Goal: Find specific fact: Find specific fact

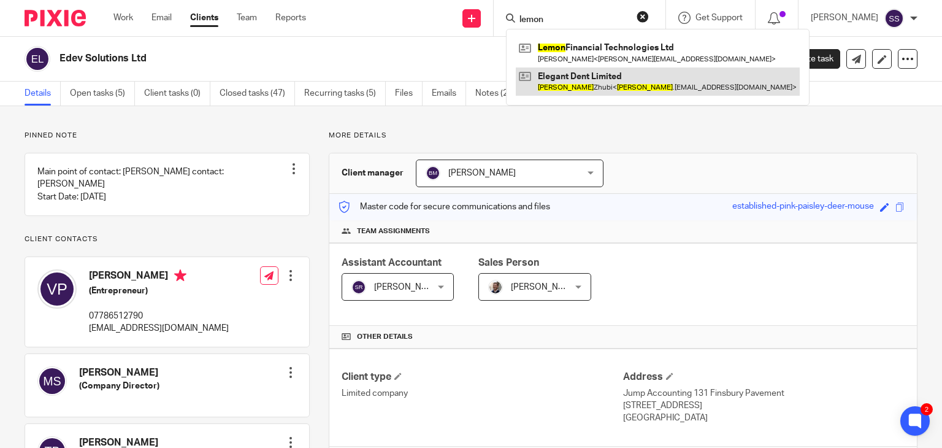
scroll to position [219, 0]
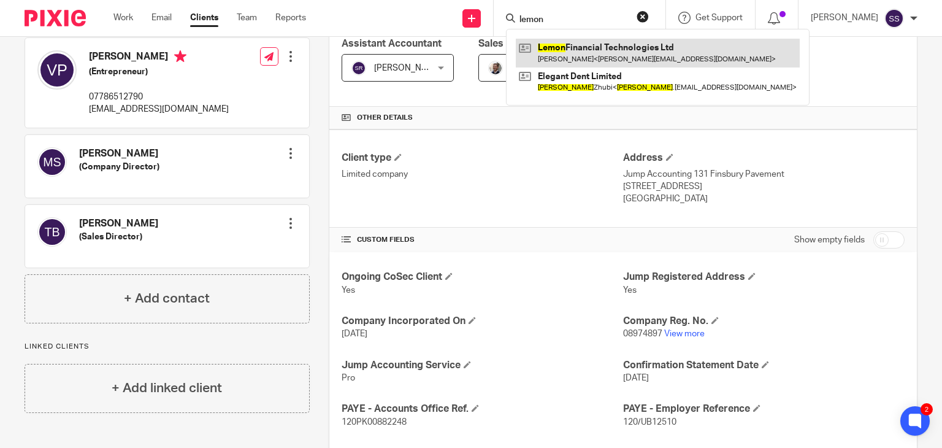
type input "lemon"
click at [579, 55] on link at bounding box center [658, 53] width 284 height 28
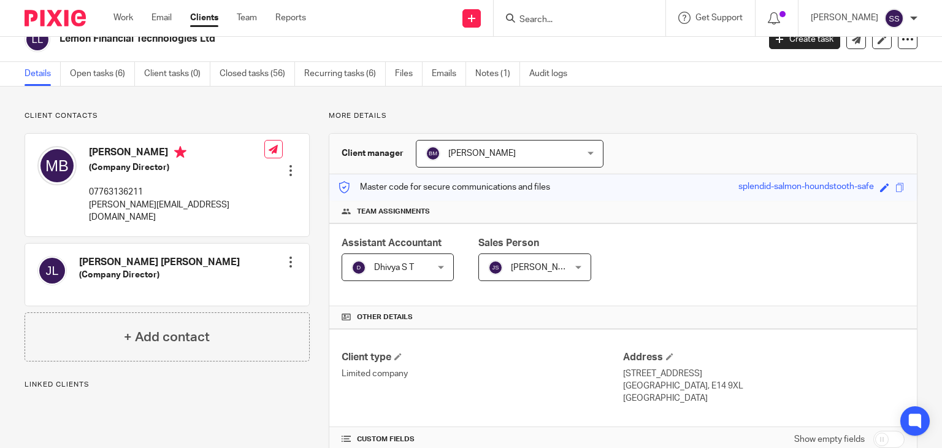
scroll to position [211, 0]
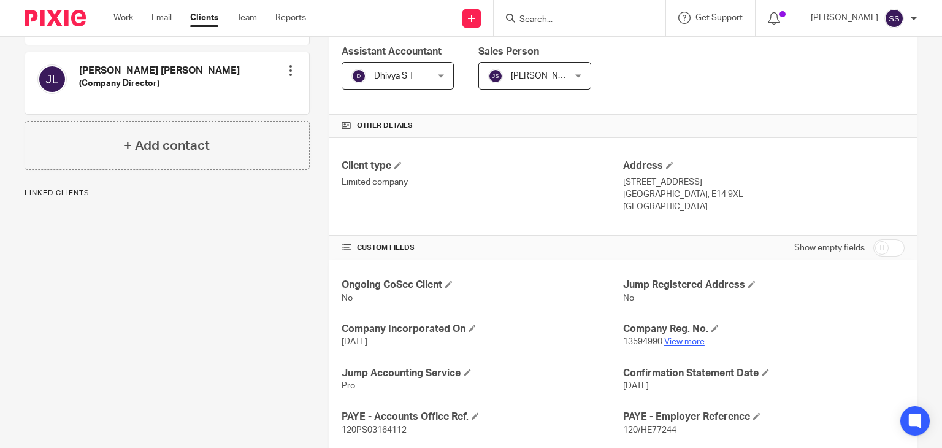
click at [694, 341] on link "View more" at bounding box center [684, 341] width 40 height 9
click at [518, 21] on input "Search" at bounding box center [573, 20] width 110 height 11
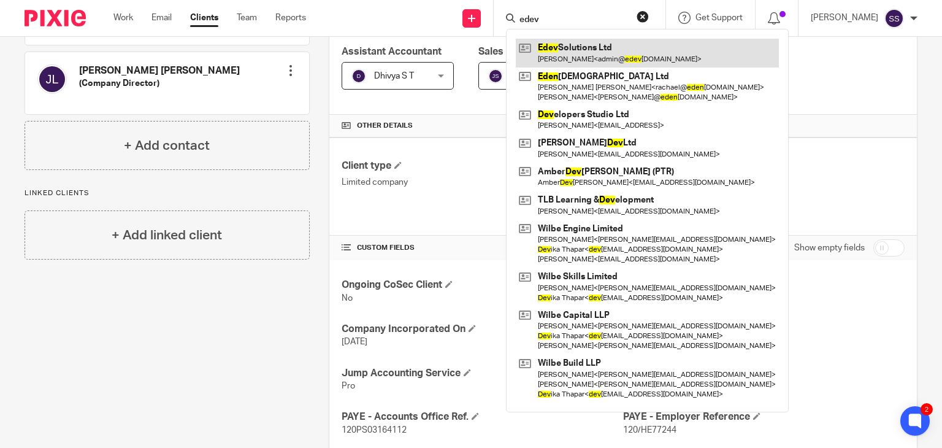
type input "edev"
click at [554, 52] on link at bounding box center [647, 53] width 263 height 28
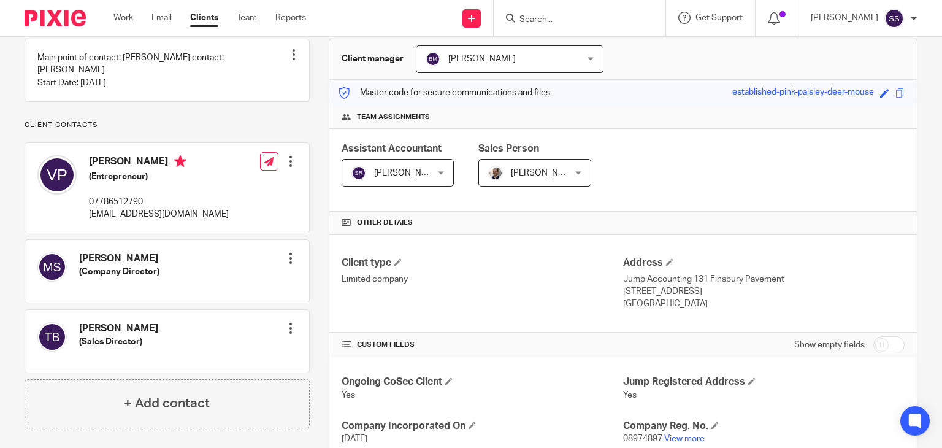
scroll to position [318, 0]
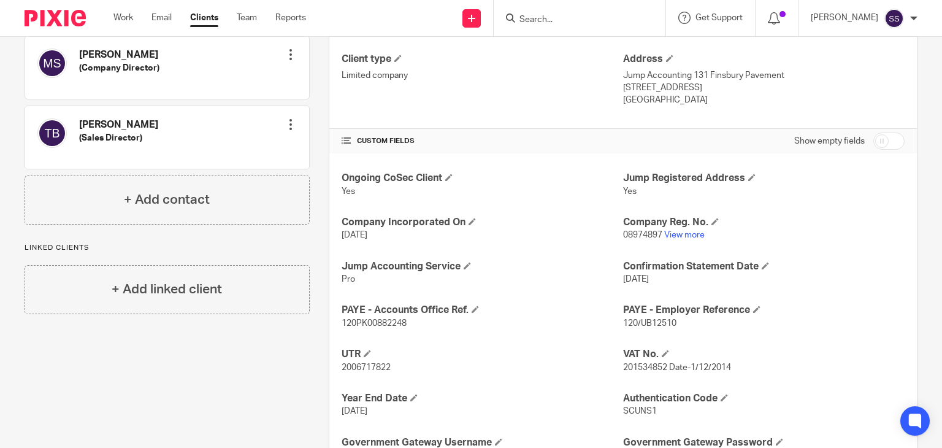
click at [664, 229] on p "08974897 View more" at bounding box center [764, 235] width 282 height 12
click at [670, 234] on link "View more" at bounding box center [684, 235] width 40 height 9
click at [640, 413] on span "SCUNS1" at bounding box center [640, 411] width 34 height 9
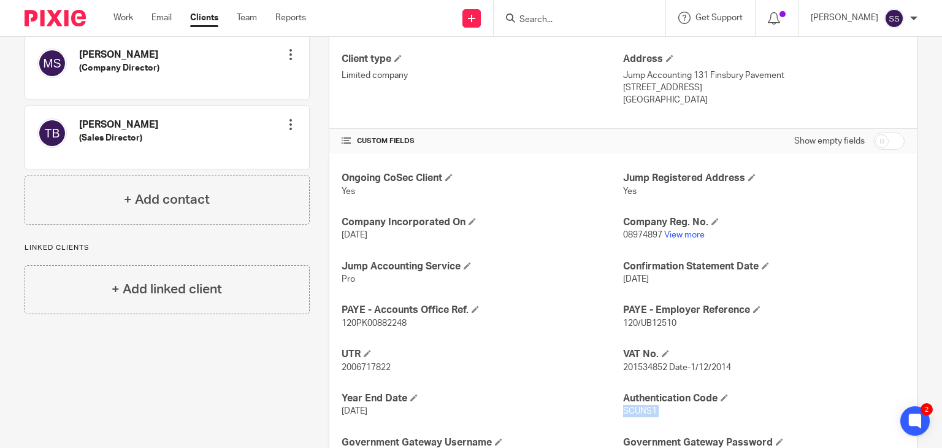
copy p "SCUNS1"
drag, startPoint x: 612, startPoint y: 237, endPoint x: 655, endPoint y: 234, distance: 43.0
click at [655, 234] on div "Ongoing CoSec Client Yes Jump Registered Address Yes Company Incorporated On 3 …" at bounding box center [623, 360] width 588 height 415
click at [655, 234] on span "08974897" at bounding box center [642, 235] width 39 height 9
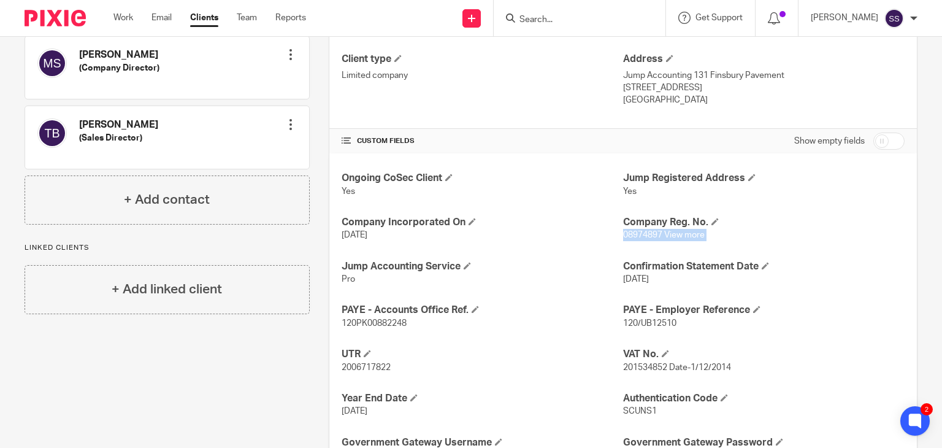
click at [655, 234] on span "08974897" at bounding box center [642, 235] width 39 height 9
click at [648, 233] on span "08974897" at bounding box center [642, 235] width 39 height 9
drag, startPoint x: 618, startPoint y: 233, endPoint x: 656, endPoint y: 235, distance: 38.1
click at [656, 235] on span "08974897" at bounding box center [642, 235] width 39 height 9
copy span "08974897"
